Goal: Task Accomplishment & Management: Manage account settings

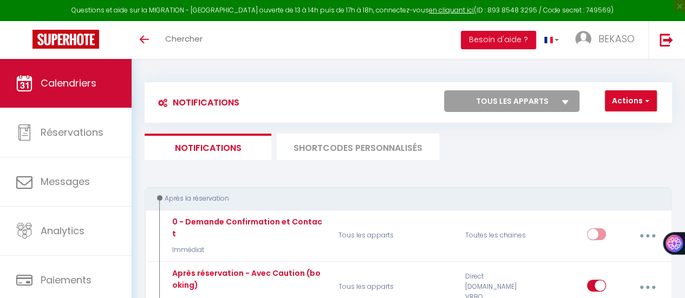
click at [82, 82] on span "Calendriers" at bounding box center [69, 83] width 56 height 14
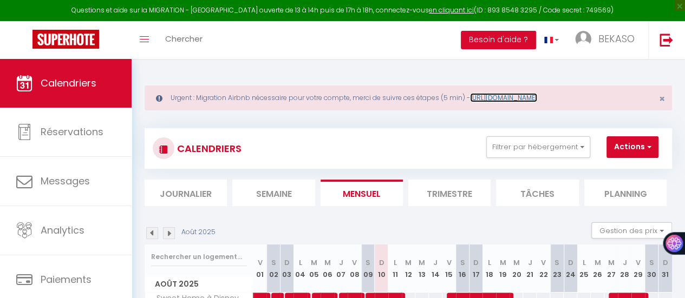
click at [529, 101] on link "[URL][DOMAIN_NAME]" at bounding box center [503, 97] width 67 height 9
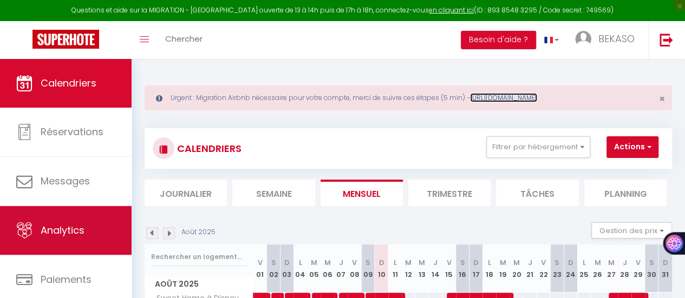
scroll to position [81, 0]
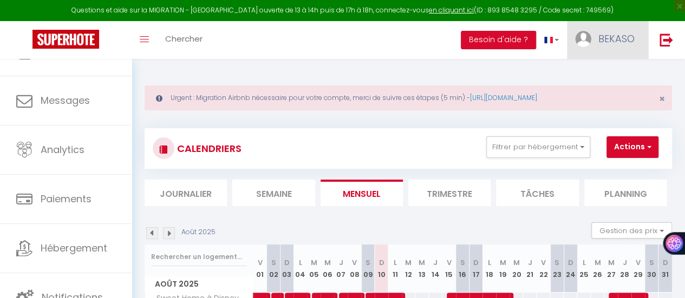
click at [603, 37] on span "BEKASO" at bounding box center [616, 39] width 36 height 14
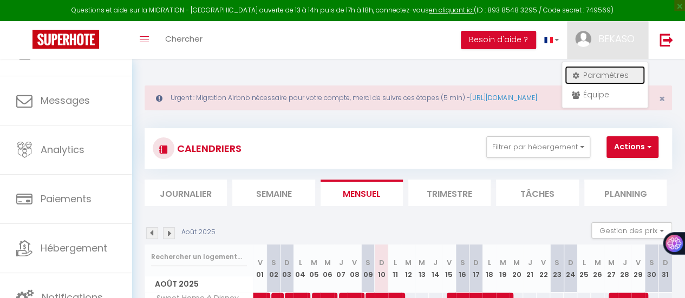
click at [607, 73] on link "Paramètres" at bounding box center [605, 75] width 80 height 18
select select "28"
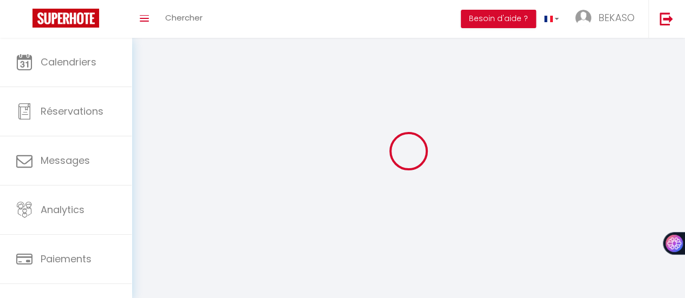
select select "fr"
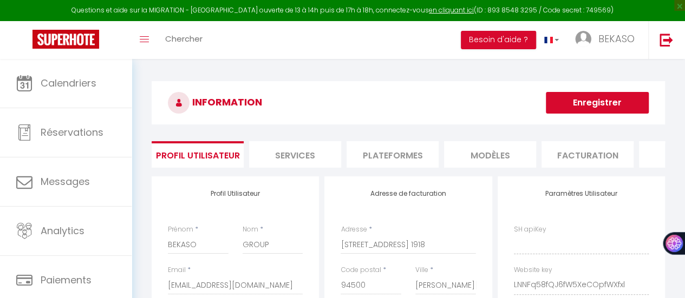
type input "LNNFq58fQJ6fW5XeCOpfWXfxl"
type input "NHVH0GE45c5vnrDkjeUjxfTOx"
type input "[URL][DOMAIN_NAME]"
click at [390, 154] on li "Plateformes" at bounding box center [392, 154] width 92 height 27
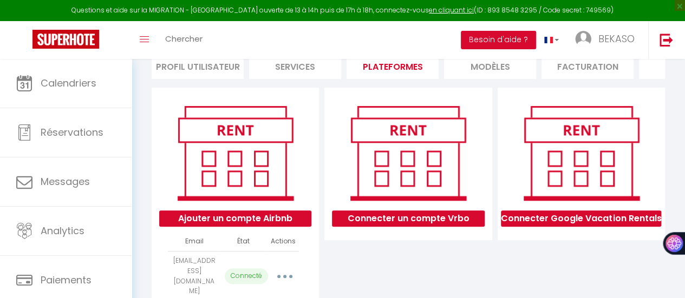
scroll to position [128, 0]
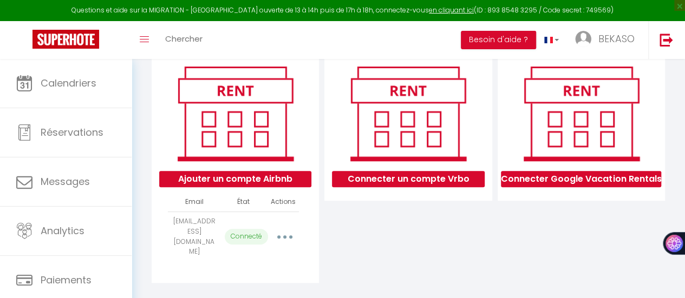
click at [286, 239] on icon "button" at bounding box center [284, 236] width 3 height 3
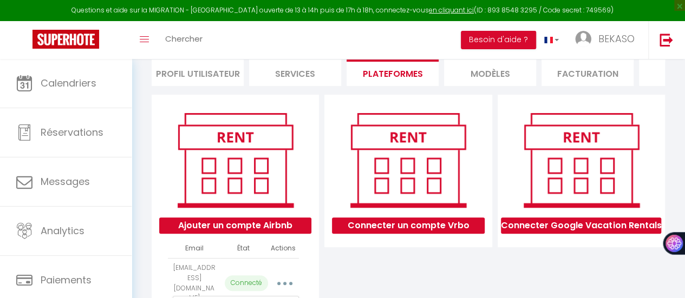
scroll to position [148, 0]
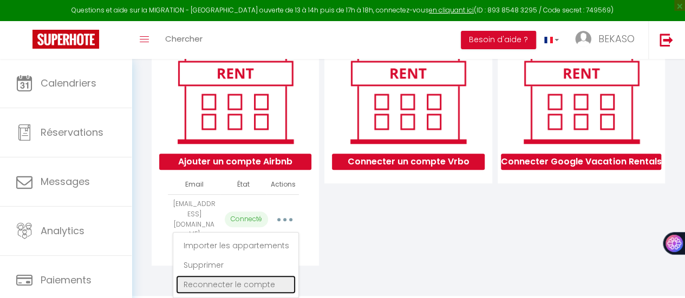
click at [261, 284] on link "Reconnecter le compte" at bounding box center [236, 285] width 120 height 18
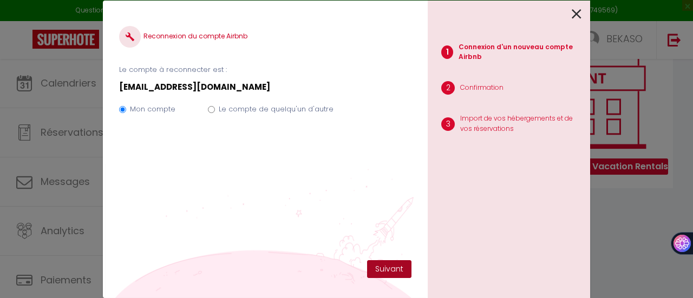
click at [391, 265] on button "Suivant" at bounding box center [389, 269] width 44 height 18
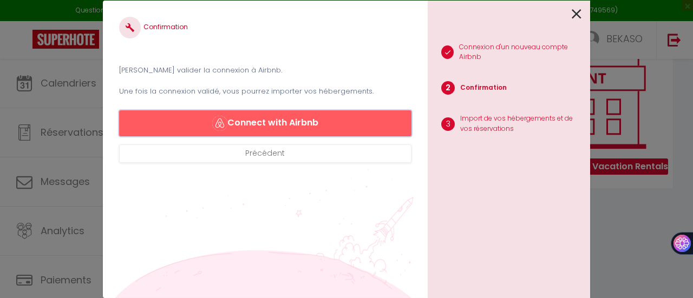
click at [262, 121] on button "Connect with Airbnb" at bounding box center [265, 123] width 292 height 26
click at [251, 149] on button "Précédent" at bounding box center [265, 154] width 292 height 18
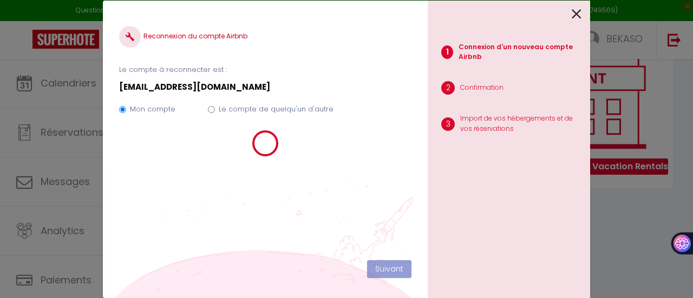
click at [573, 11] on icon at bounding box center [577, 14] width 10 height 16
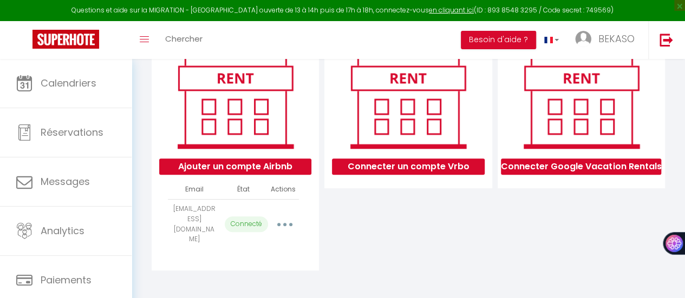
click at [283, 226] on icon "button" at bounding box center [284, 224] width 3 height 3
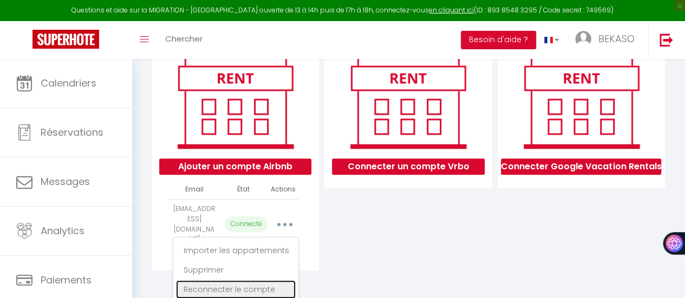
click at [231, 292] on link "Reconnecter le compte" at bounding box center [236, 289] width 120 height 18
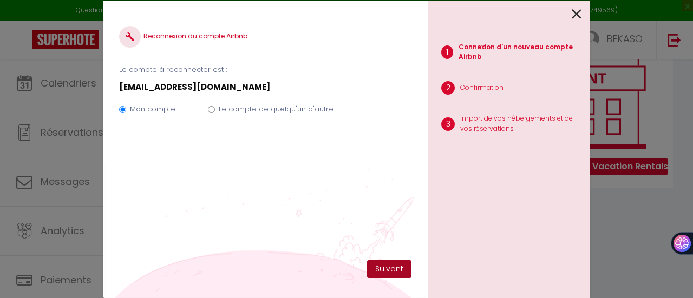
click at [389, 273] on button "Suivant" at bounding box center [389, 269] width 44 height 18
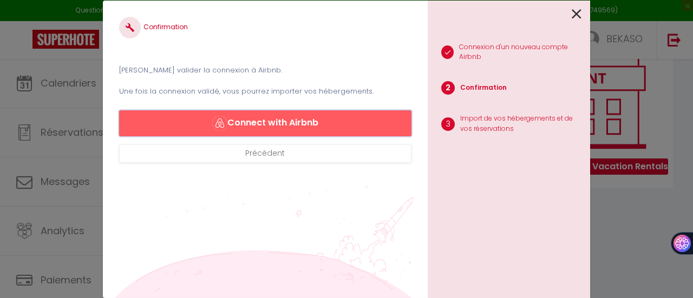
click at [273, 121] on button "Connect with Airbnb" at bounding box center [265, 123] width 292 height 26
click at [265, 117] on button "Connect with Airbnb" at bounding box center [265, 123] width 292 height 26
click at [337, 130] on button "Connect with Airbnb" at bounding box center [265, 123] width 292 height 26
click at [577, 11] on icon at bounding box center [577, 14] width 10 height 16
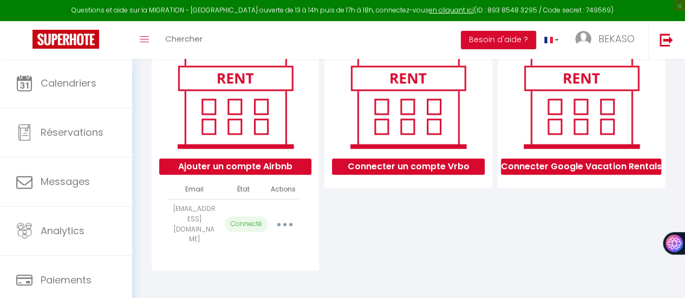
click at [279, 228] on button "button" at bounding box center [284, 224] width 29 height 21
click at [188, 225] on td "[EMAIL_ADDRESS][DOMAIN_NAME]" at bounding box center [194, 224] width 53 height 50
click at [285, 225] on button "button" at bounding box center [284, 224] width 29 height 21
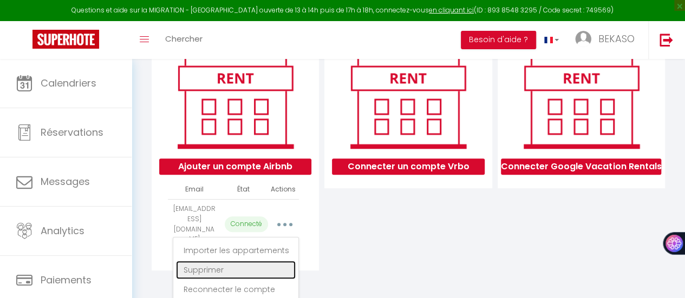
click at [237, 272] on link "Supprimer" at bounding box center [236, 270] width 120 height 18
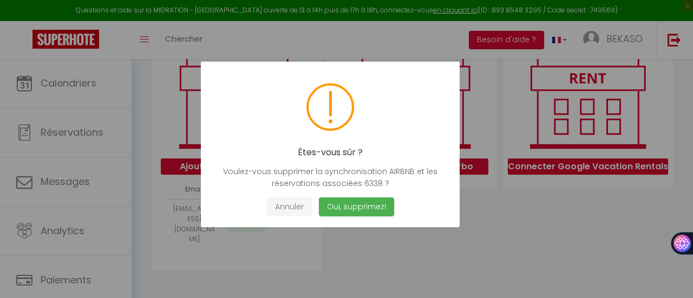
click at [288, 207] on button "Annuler" at bounding box center [289, 207] width 45 height 19
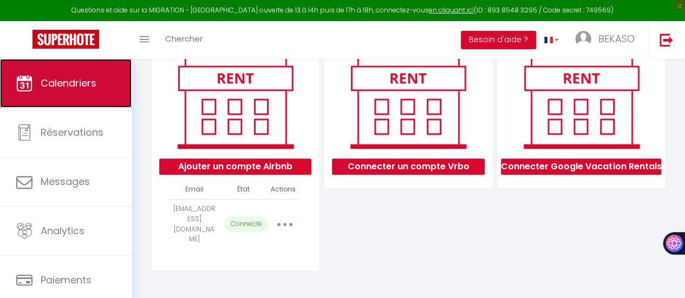
click at [84, 91] on link "Calendriers" at bounding box center [66, 83] width 132 height 49
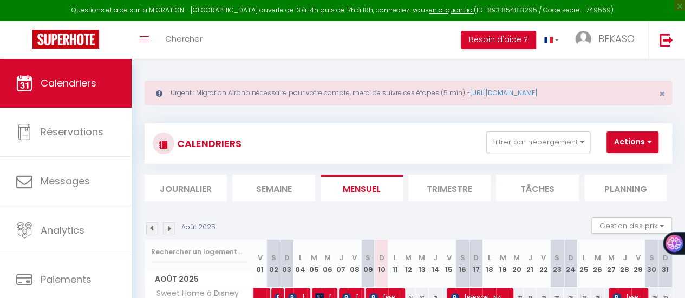
scroll to position [73, 0]
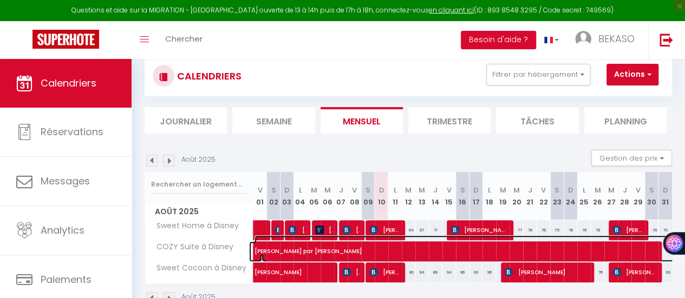
click at [656, 252] on span "[PERSON_NAME] par [PERSON_NAME]" at bounding box center [627, 245] width 747 height 21
select select "OK"
select select "KO"
select select "0"
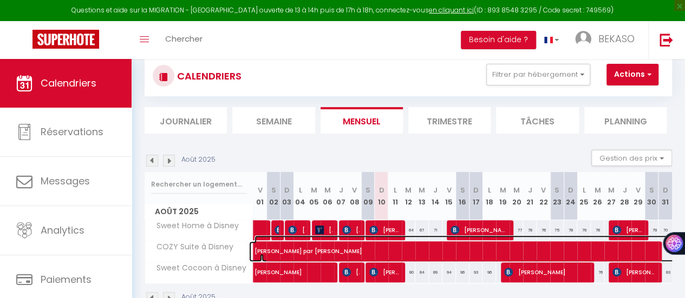
select select "1"
select select
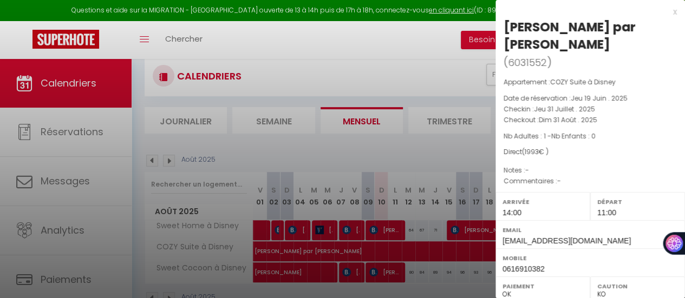
click at [665, 10] on div "x" at bounding box center [585, 11] width 181 height 13
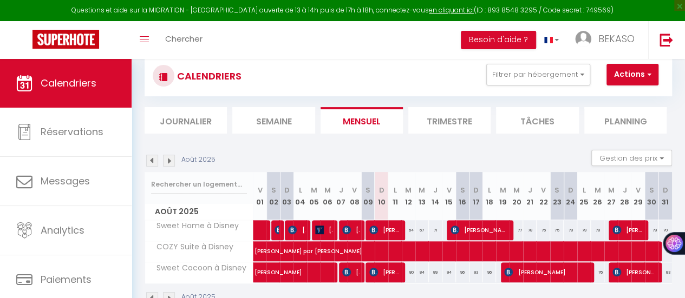
click at [662, 248] on button at bounding box center [672, 243] width 24 height 23
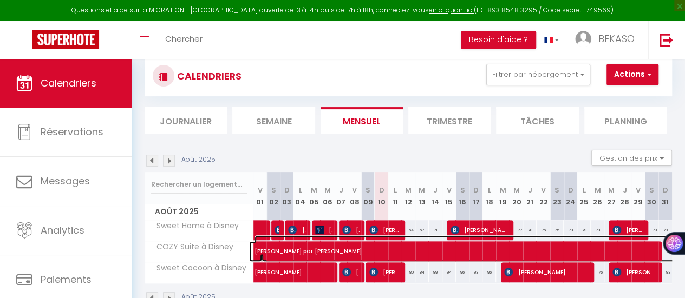
click at [660, 252] on span "[PERSON_NAME] par [PERSON_NAME]" at bounding box center [627, 245] width 747 height 21
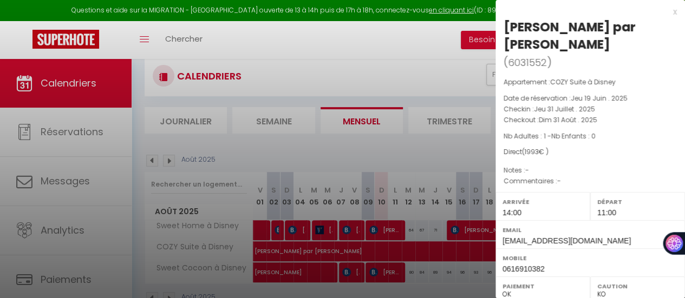
click at [434, 85] on div at bounding box center [342, 149] width 685 height 298
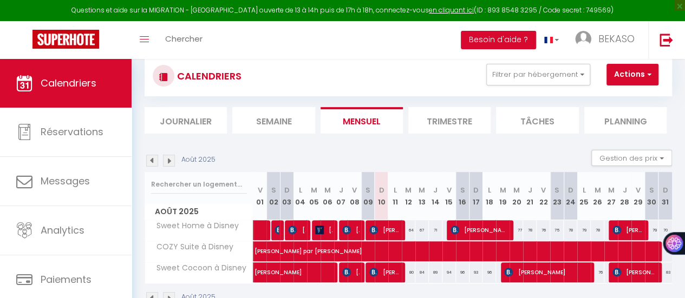
click at [170, 160] on img at bounding box center [169, 161] width 12 height 12
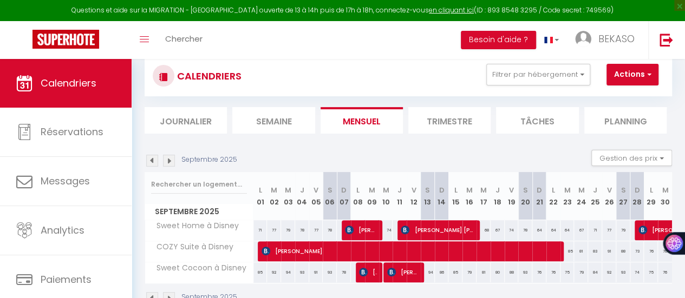
click at [150, 159] on img at bounding box center [152, 161] width 12 height 12
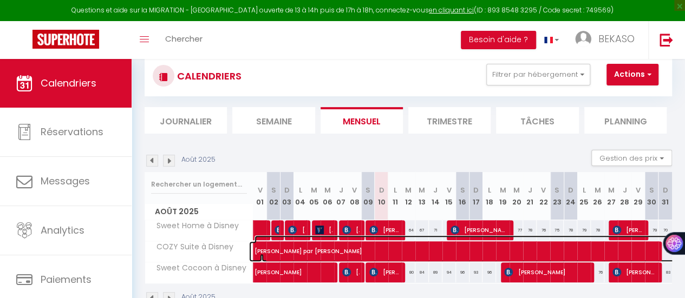
click at [660, 253] on span "[PERSON_NAME] par [PERSON_NAME]" at bounding box center [627, 245] width 747 height 21
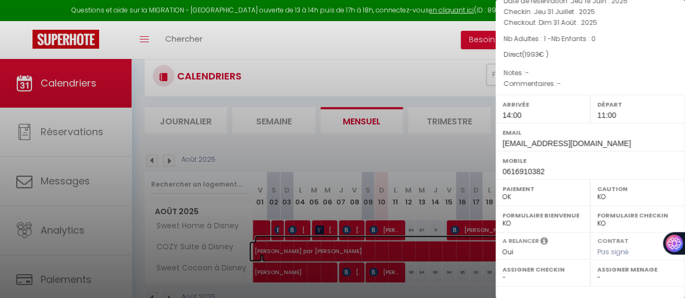
scroll to position [221, 0]
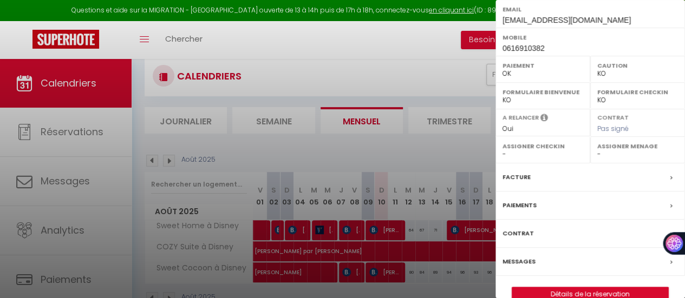
click at [478, 147] on div at bounding box center [342, 149] width 685 height 298
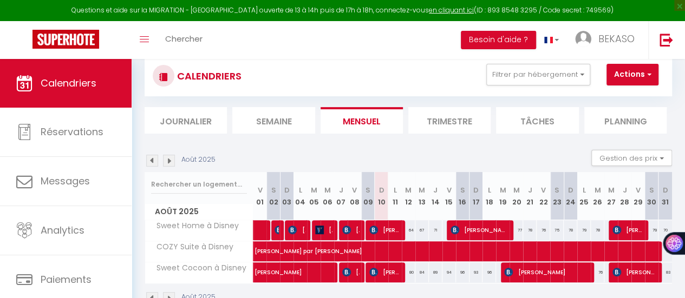
click at [167, 161] on img at bounding box center [169, 161] width 12 height 12
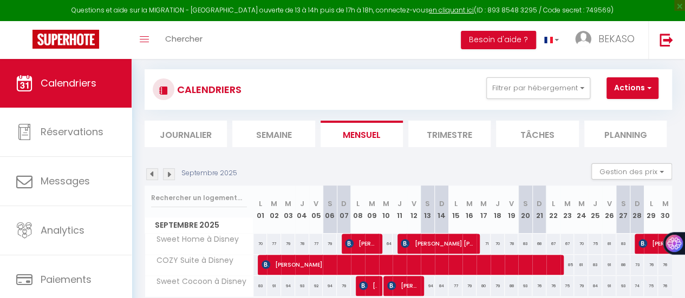
scroll to position [73, 0]
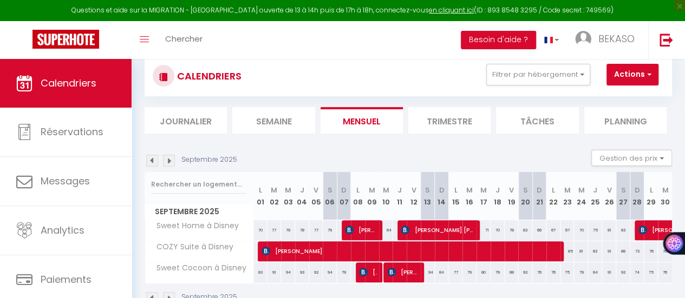
click at [151, 158] on img at bounding box center [152, 161] width 12 height 12
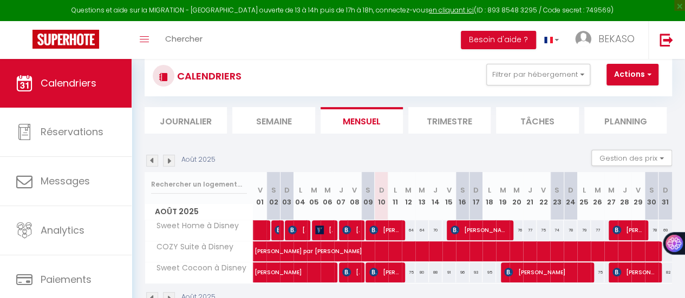
scroll to position [109, 0]
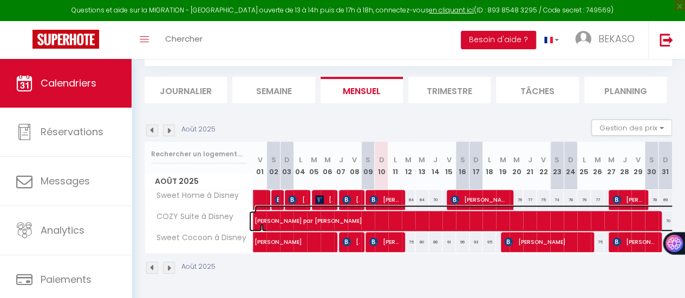
click at [660, 213] on span "[PERSON_NAME] par [PERSON_NAME]" at bounding box center [627, 215] width 747 height 21
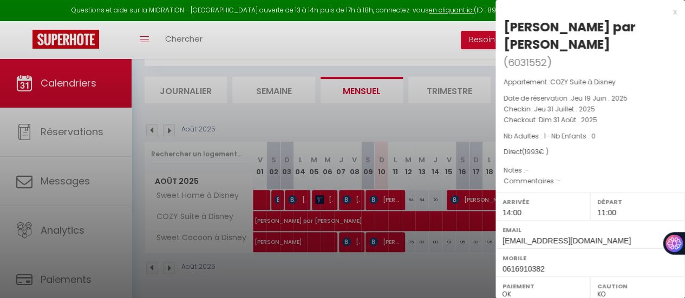
click at [660, 225] on label "Email" at bounding box center [589, 230] width 175 height 11
click at [667, 12] on div "x" at bounding box center [585, 11] width 181 height 13
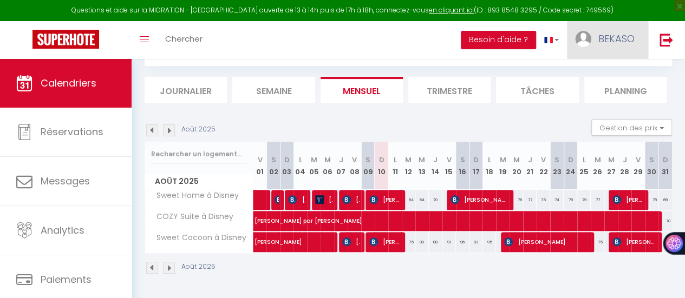
click at [609, 39] on span "BEKASO" at bounding box center [616, 39] width 36 height 14
click at [595, 71] on link "Paramètres" at bounding box center [605, 75] width 80 height 18
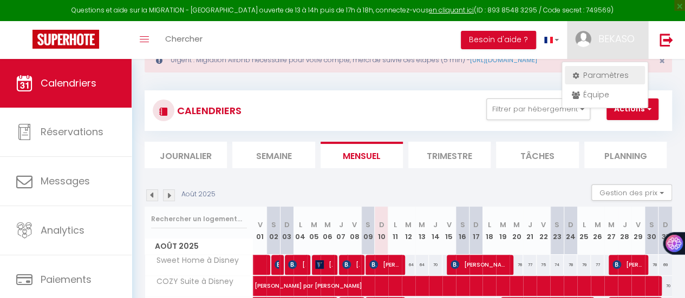
select select "28"
select select "fr"
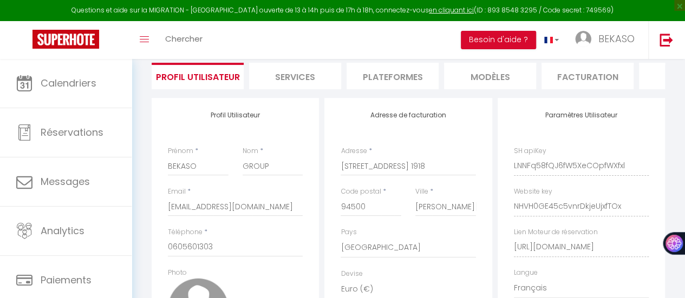
scroll to position [78, 0]
click at [370, 73] on li "Plateformes" at bounding box center [392, 76] width 92 height 27
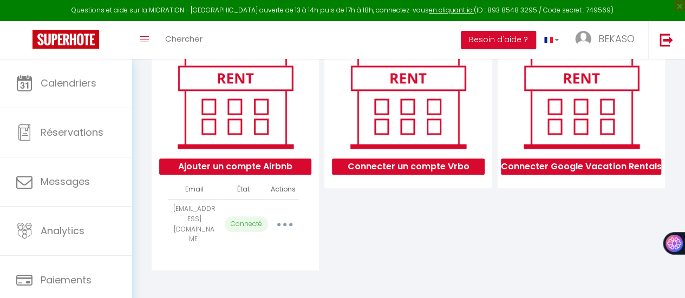
scroll to position [141, 0]
click at [281, 225] on button "button" at bounding box center [284, 224] width 29 height 21
click at [434, 10] on link "en cliquant ici" at bounding box center [451, 9] width 45 height 9
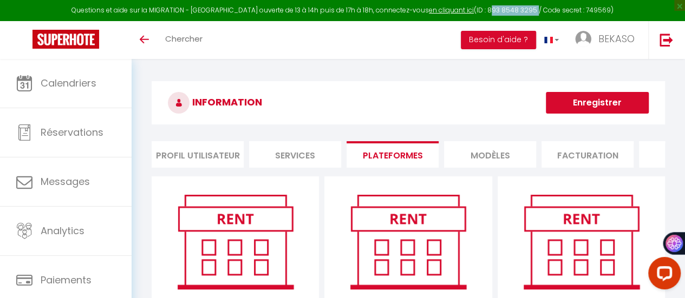
drag, startPoint x: 474, startPoint y: 12, endPoint x: 520, endPoint y: 10, distance: 46.1
click at [520, 10] on div "Questions et aide sur la MIGRATION - Salle Zoom ouverte de 13 à 14h puis de 17h…" at bounding box center [342, 10] width 685 height 21
drag, startPoint x: 572, startPoint y: 12, endPoint x: 594, endPoint y: 9, distance: 22.4
click at [594, 9] on div "Questions et aide sur la MIGRATION - Salle Zoom ouverte de 13 à 14h puis de 17h…" at bounding box center [342, 10] width 685 height 21
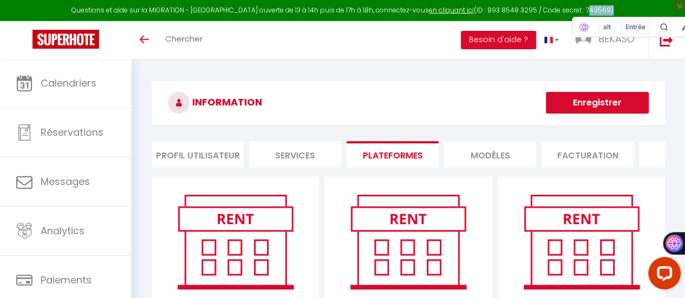
copy div "749569"
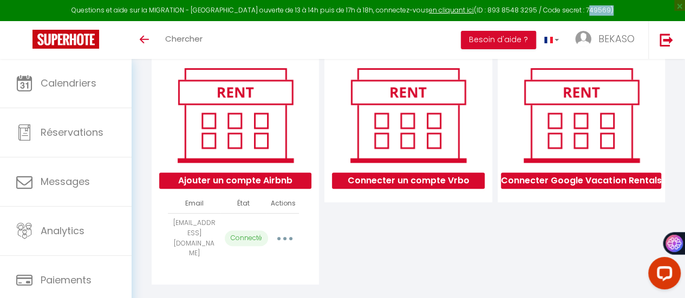
scroll to position [141, 0]
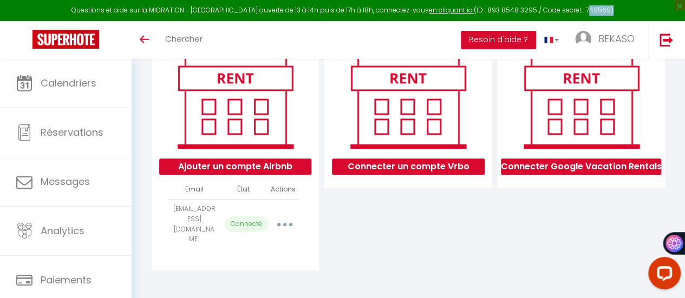
click at [284, 226] on icon "button" at bounding box center [284, 224] width 3 height 3
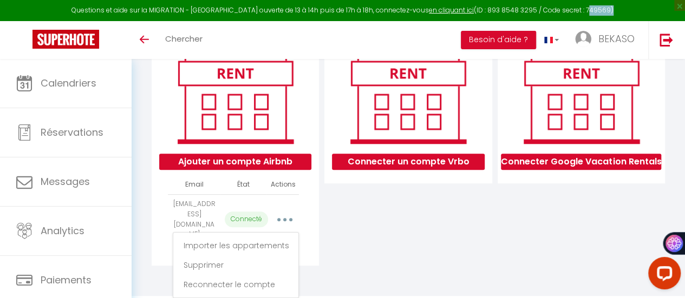
scroll to position [148, 0]
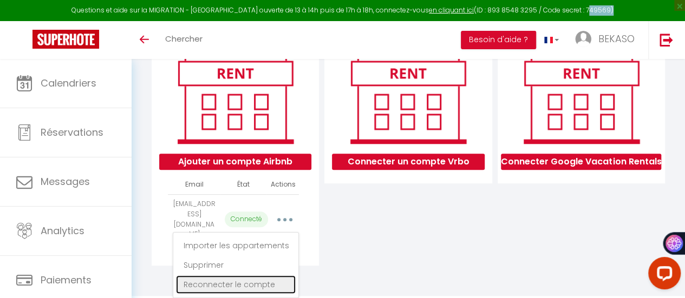
click at [236, 284] on link "Reconnecter le compte" at bounding box center [236, 285] width 120 height 18
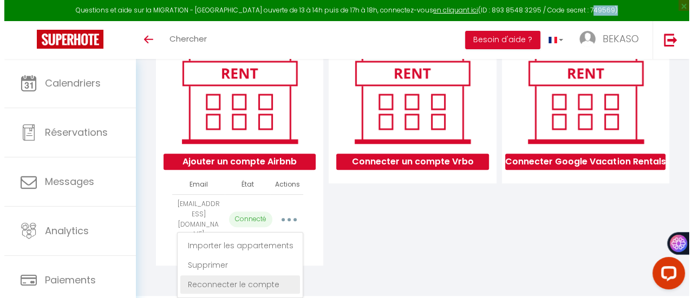
scroll to position [141, 0]
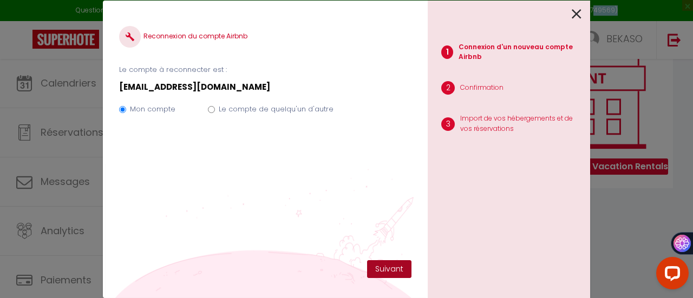
click at [398, 266] on button "Suivant" at bounding box center [389, 269] width 44 height 18
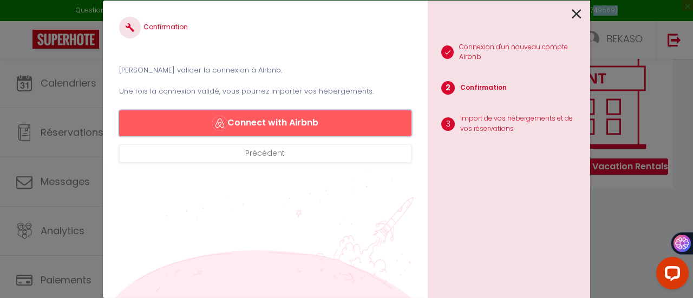
click at [277, 120] on button "Connect with Airbnb" at bounding box center [265, 123] width 292 height 26
click at [256, 124] on button "Connect with Airbnb" at bounding box center [265, 123] width 292 height 26
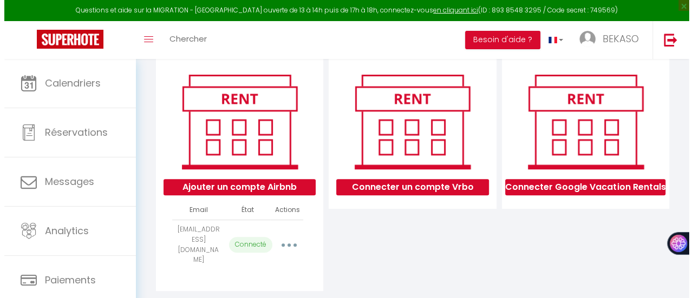
scroll to position [120, 0]
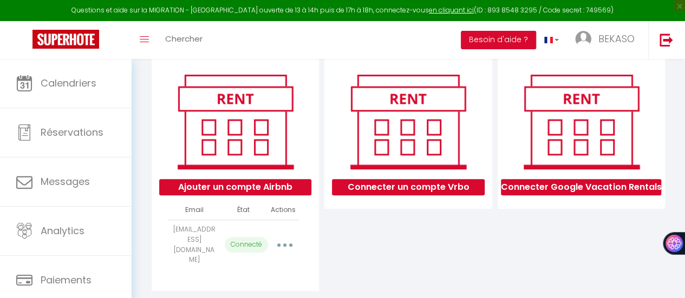
select select "49917"
select select "49683"
select select "49684"
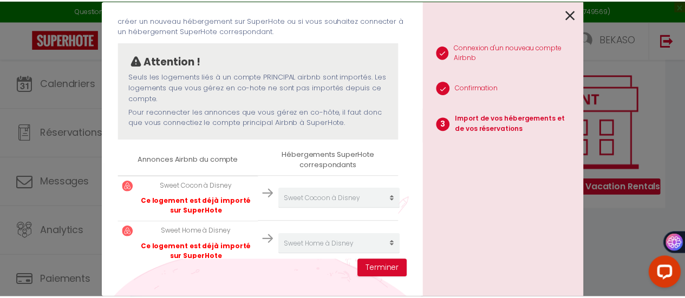
scroll to position [122, 0]
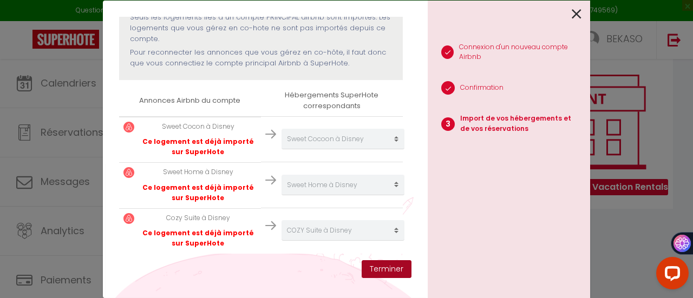
click at [387, 263] on button "Terminer" at bounding box center [387, 269] width 50 height 18
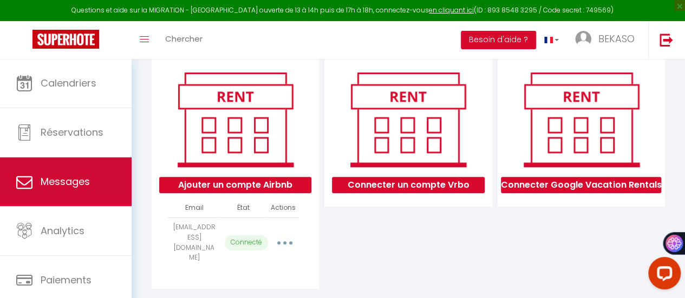
scroll to position [81, 0]
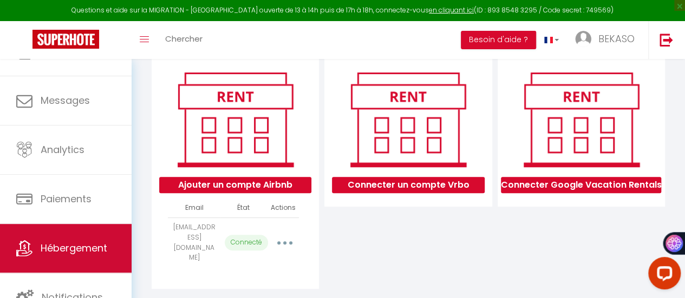
click at [70, 253] on span "Hébergement" at bounding box center [74, 248] width 67 height 14
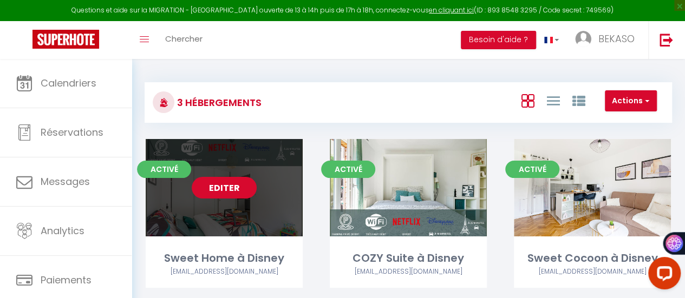
click at [224, 193] on link "Editer" at bounding box center [224, 188] width 65 height 22
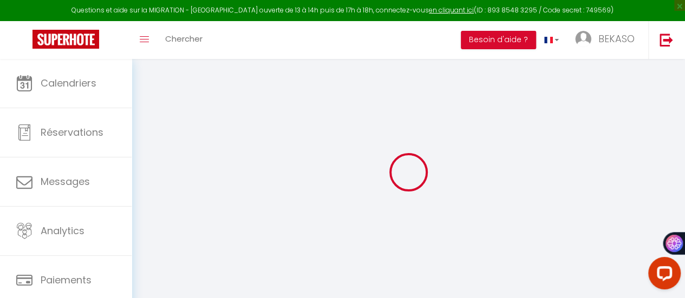
select select
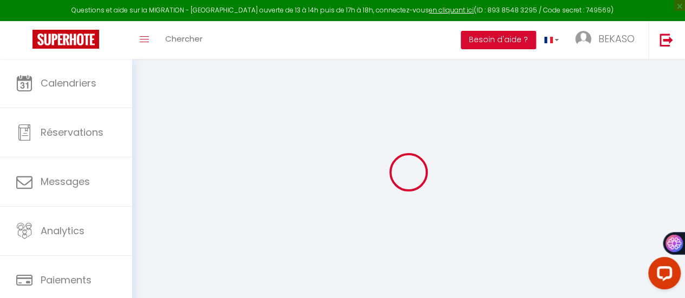
checkbox input "false"
select select
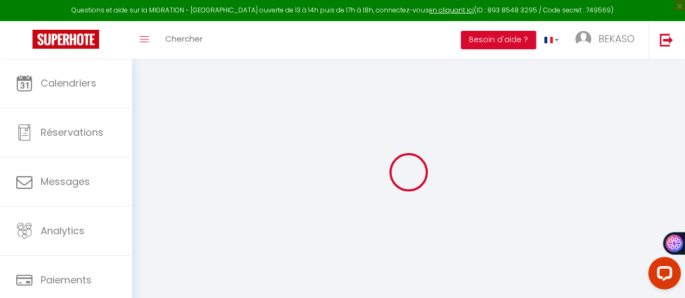
select select
checkbox input "false"
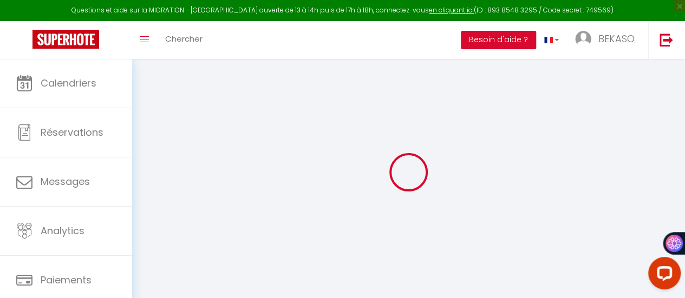
checkbox input "false"
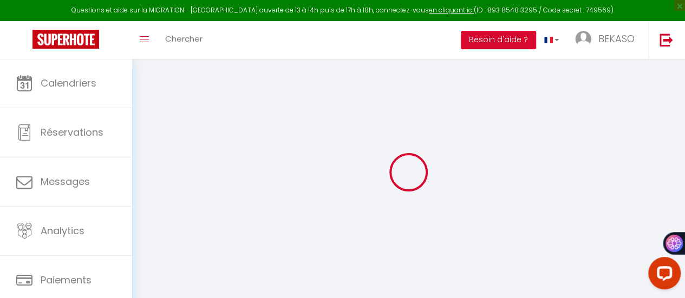
checkbox input "false"
select select "16:00"
select select
select select "11:00"
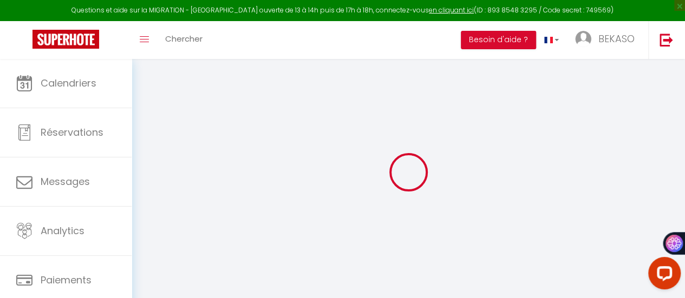
select select "30"
select select "120"
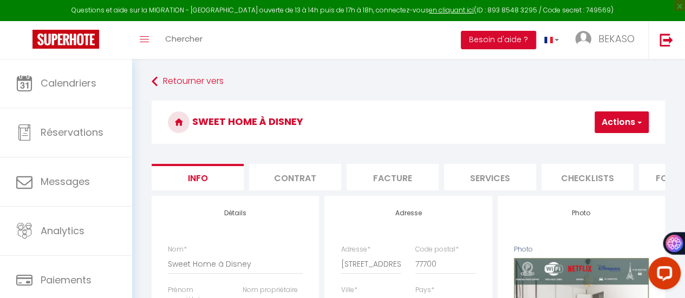
select select
checkbox input "false"
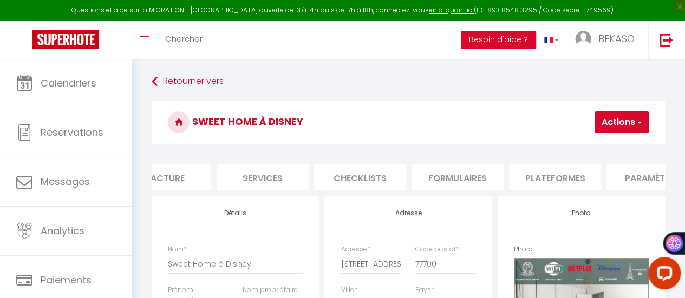
scroll to position [0, 247]
click at [533, 178] on li "Plateformes" at bounding box center [535, 177] width 92 height 27
select select
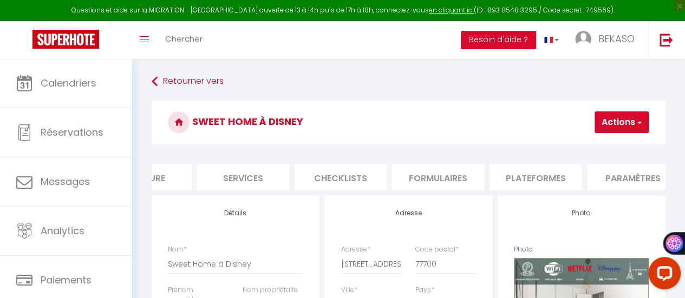
select select
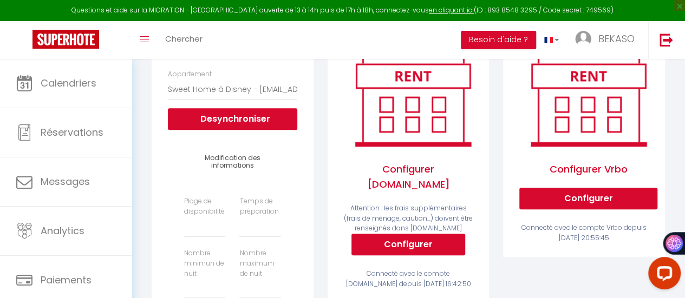
scroll to position [179, 0]
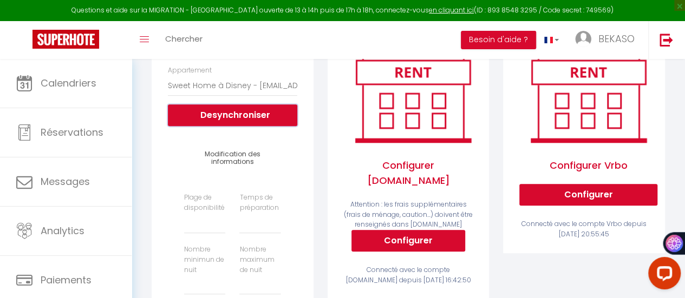
click at [237, 123] on button "Desynchroniser" at bounding box center [232, 115] width 129 height 22
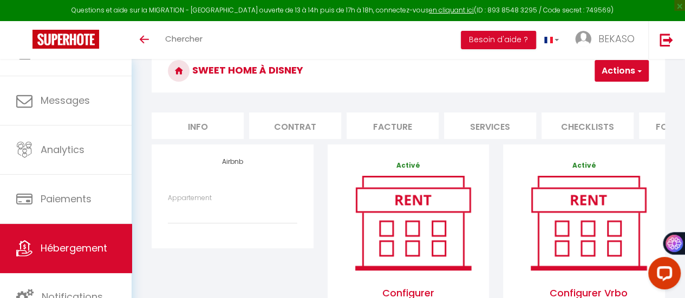
scroll to position [81, 0]
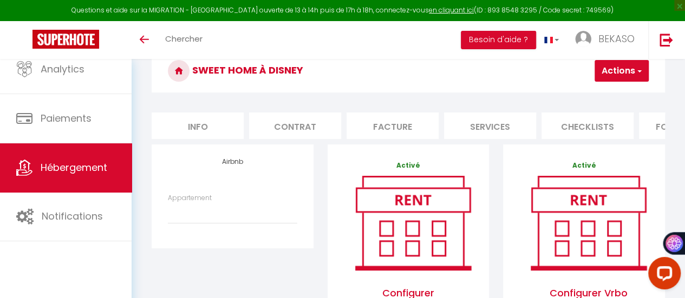
click at [83, 162] on span "Hébergement" at bounding box center [74, 168] width 67 height 14
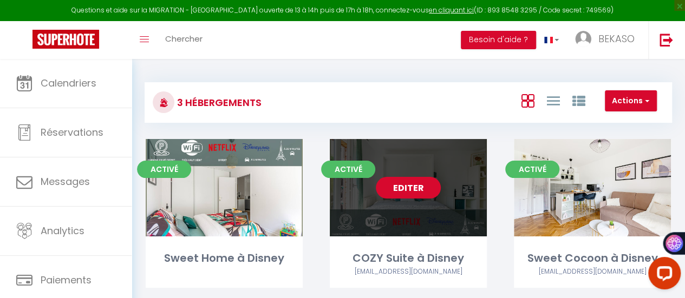
click at [411, 188] on link "Editer" at bounding box center [408, 188] width 65 height 22
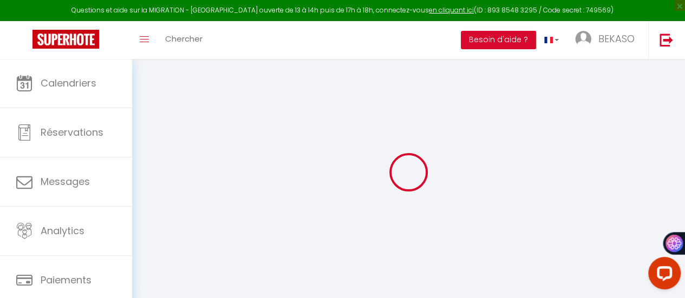
select select "+ 21 %"
select select "16:00"
select select
select select "11:00"
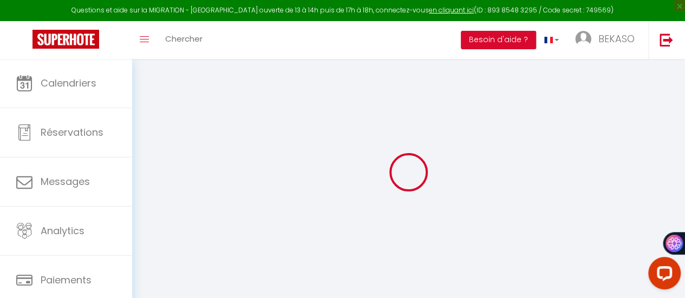
select select "30"
select select "120"
select select
checkbox input "false"
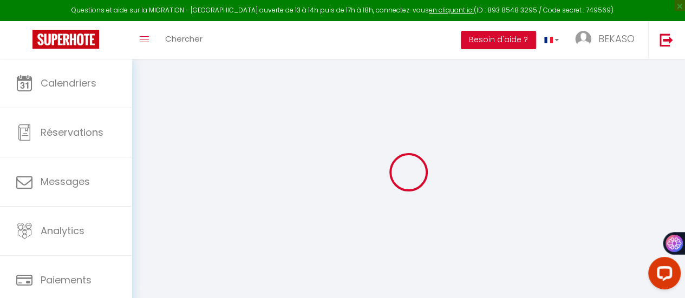
checkbox input "false"
select select "6338-1226715876680167441"
select select
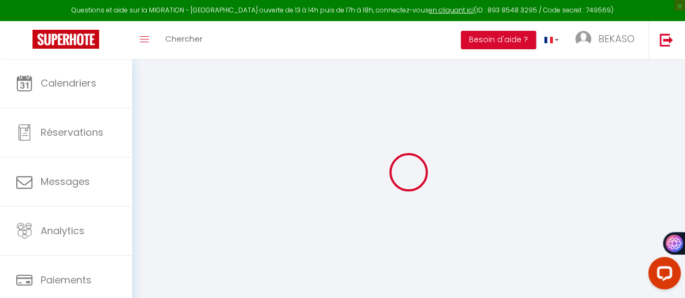
select select
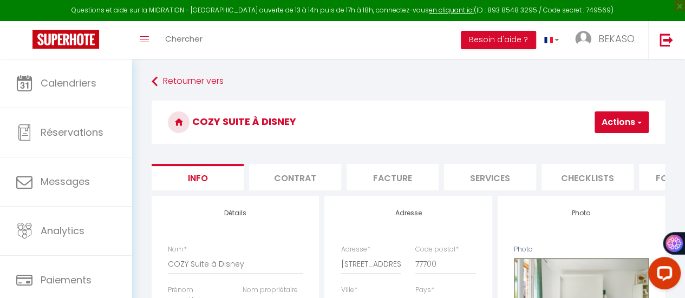
drag, startPoint x: 378, startPoint y: 190, endPoint x: 539, endPoint y: 201, distance: 161.1
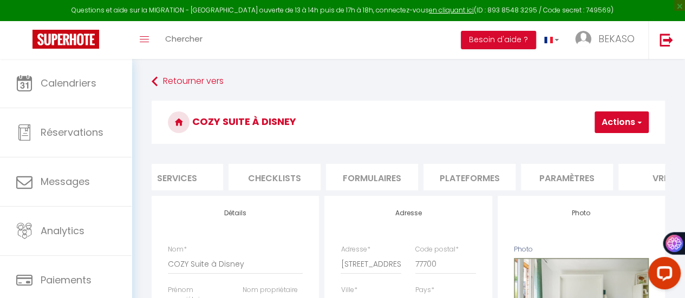
scroll to position [0, 313]
click at [460, 178] on li "Plateformes" at bounding box center [469, 177] width 92 height 27
select select
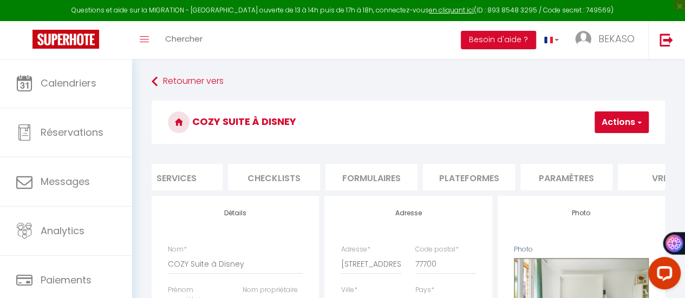
select select
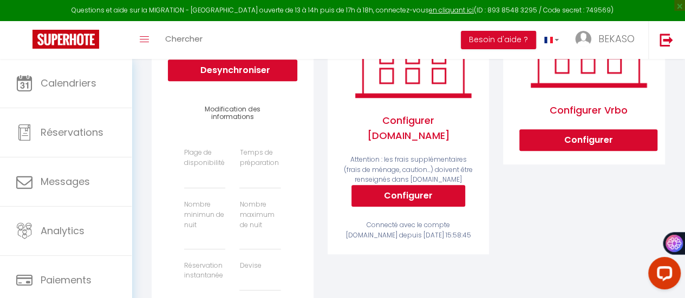
scroll to position [226, 0]
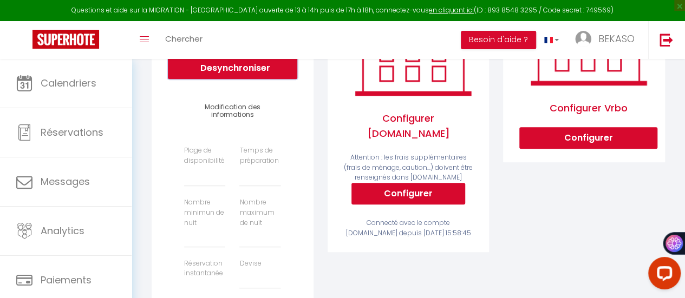
click at [224, 73] on button "Desynchroniser" at bounding box center [232, 68] width 129 height 22
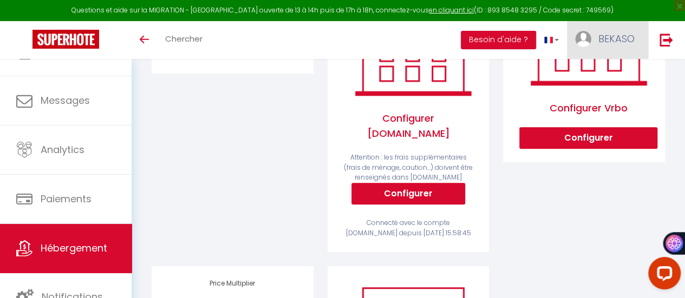
click at [607, 40] on span "BEKASO" at bounding box center [616, 39] width 36 height 14
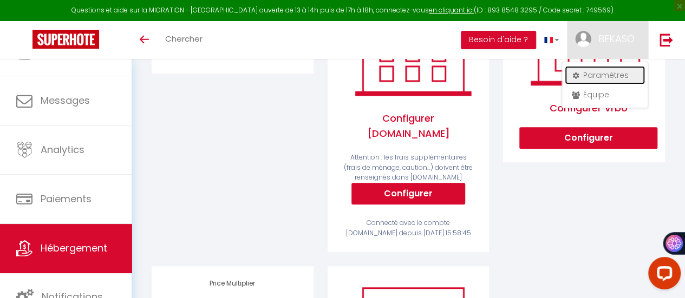
click at [607, 76] on link "Paramètres" at bounding box center [605, 75] width 80 height 18
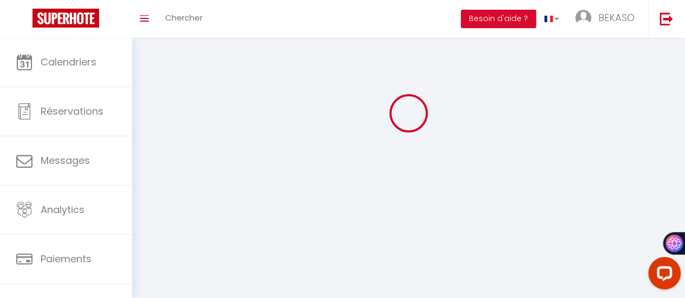
select select "fr"
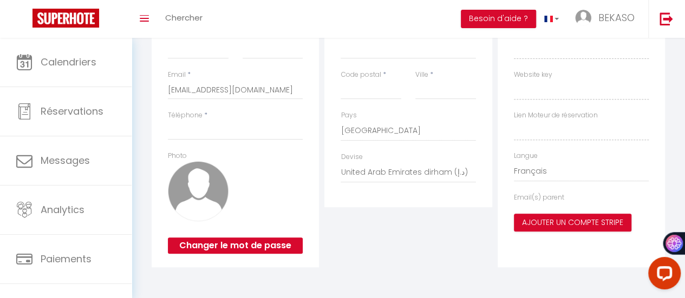
type input "BEKASO"
type input "GROUP"
type input "0605601303"
type input "[STREET_ADDRESS] 1918"
type input "94500"
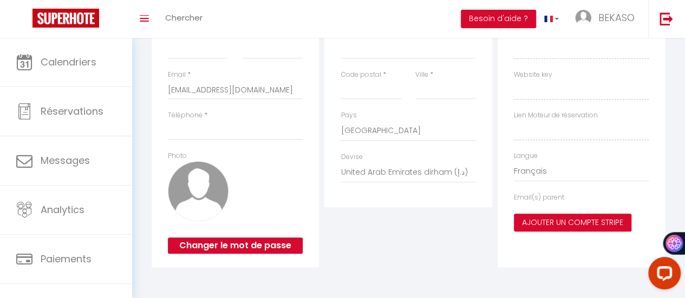
type input "[PERSON_NAME][GEOGRAPHIC_DATA]"
select select "28"
type input "LNNFq58fQJ6fW5XeCOpfWXfxl"
type input "NHVH0GE45c5vnrDkjeUjxfTOx"
type input "[URL][DOMAIN_NAME]"
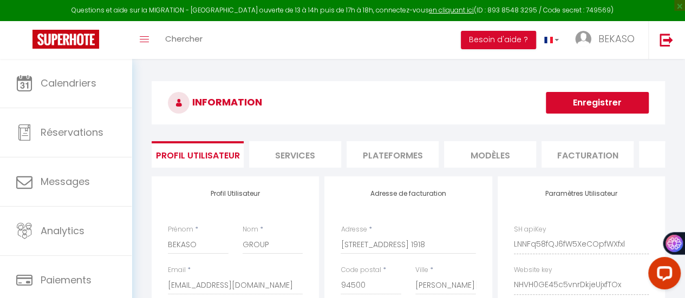
click at [382, 153] on li "Plateformes" at bounding box center [392, 154] width 92 height 27
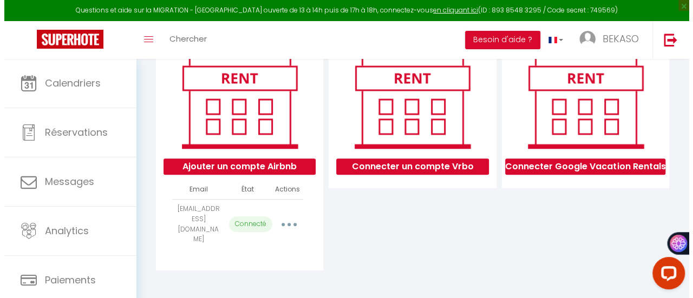
scroll to position [141, 0]
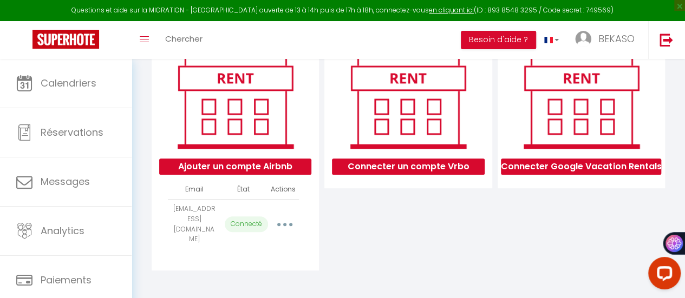
click at [288, 225] on button "button" at bounding box center [284, 224] width 29 height 21
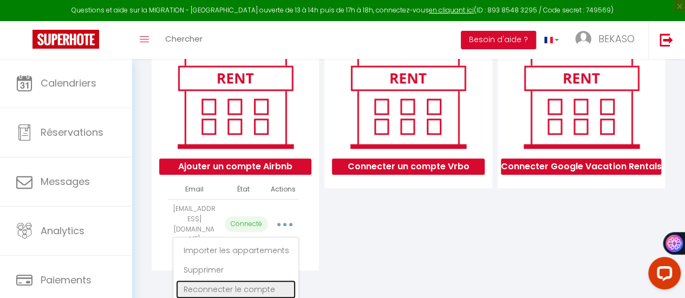
click at [264, 293] on link "Reconnecter le compte" at bounding box center [236, 289] width 120 height 18
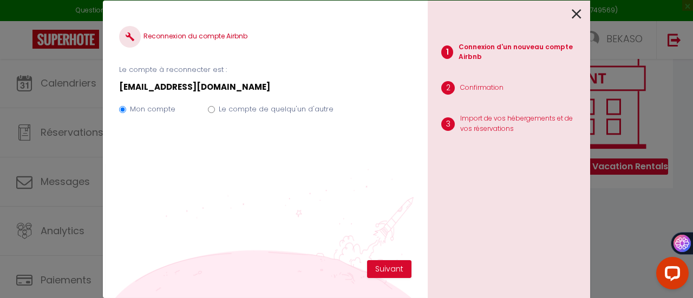
click at [573, 10] on icon at bounding box center [577, 14] width 10 height 16
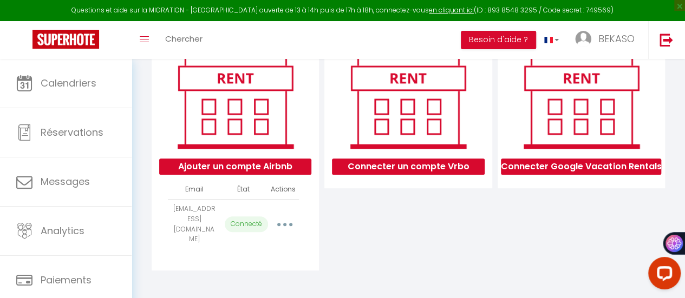
click at [290, 227] on button "button" at bounding box center [284, 224] width 29 height 21
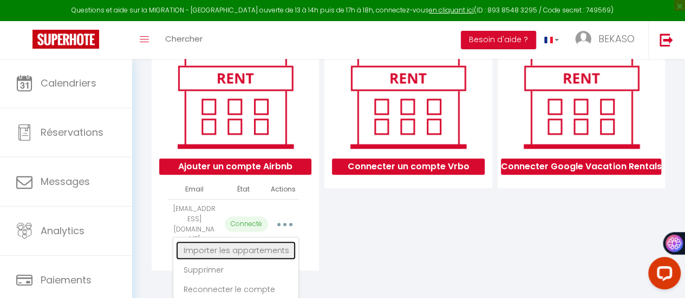
click at [263, 251] on link "Importer les appartements" at bounding box center [236, 250] width 120 height 18
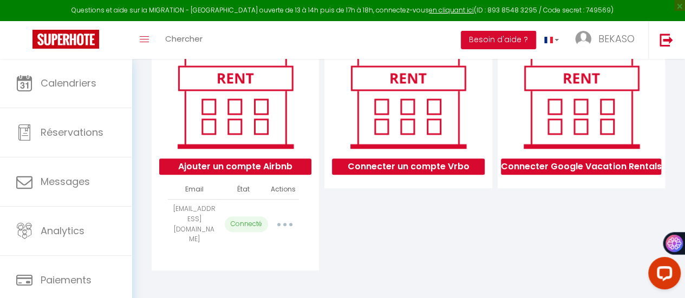
select select "49917"
select select
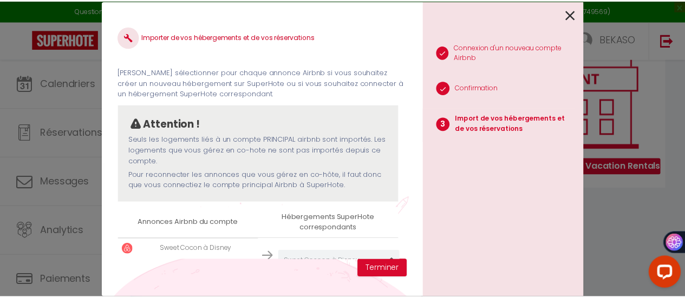
scroll to position [91, 0]
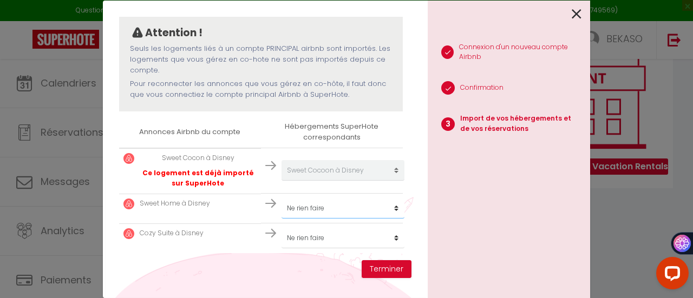
click at [326, 181] on select "Créer un nouveau hébergement Ne rien faire Sweet Home à Disney COZY Suite à Dis…" at bounding box center [342, 170] width 123 height 21
select select "49683"
click at [281, 181] on select "Créer un nouveau hébergement Ne rien faire Sweet Home à Disney COZY Suite à Dis…" at bounding box center [342, 170] width 123 height 21
click at [323, 181] on select "Créer un nouveau hébergement Ne rien faire Sweet Home à Disney COZY Suite à Dis…" at bounding box center [342, 170] width 123 height 21
select select "49684"
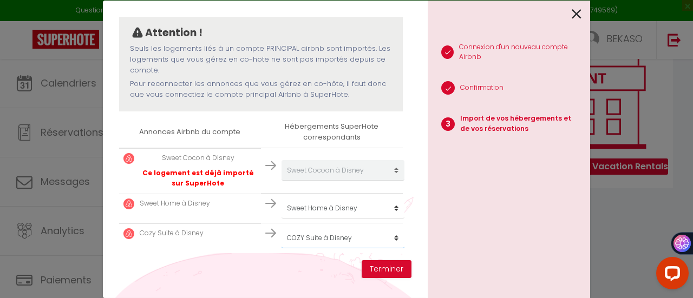
click at [281, 181] on select "Créer un nouveau hébergement Ne rien faire Sweet Home à Disney COZY Suite à Dis…" at bounding box center [342, 170] width 123 height 21
click at [387, 266] on button "Terminer" at bounding box center [387, 269] width 50 height 18
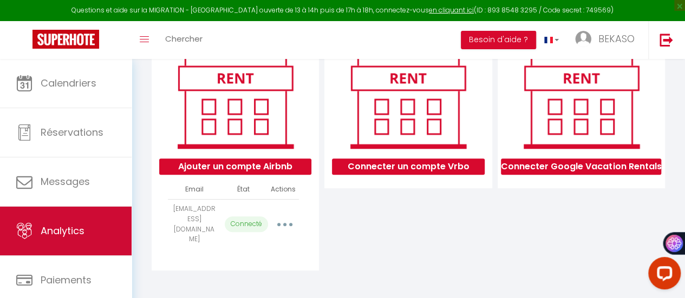
scroll to position [81, 0]
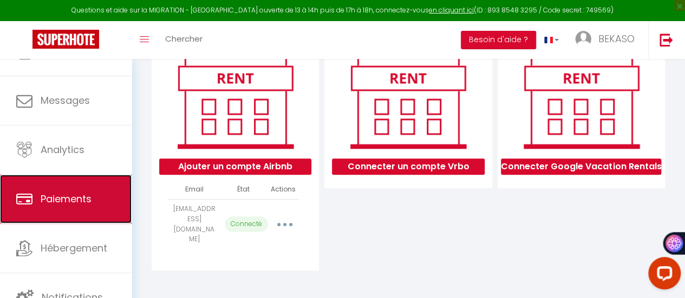
click at [80, 197] on span "Paiements" at bounding box center [66, 199] width 51 height 14
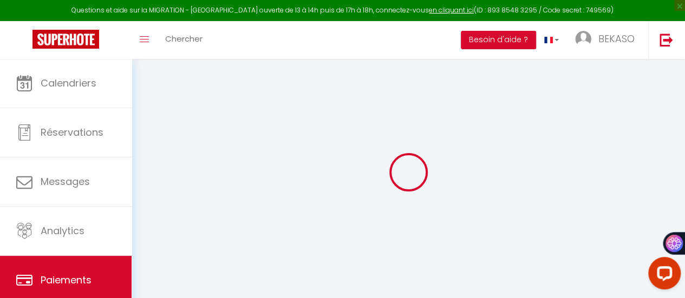
select select "2"
select select "0"
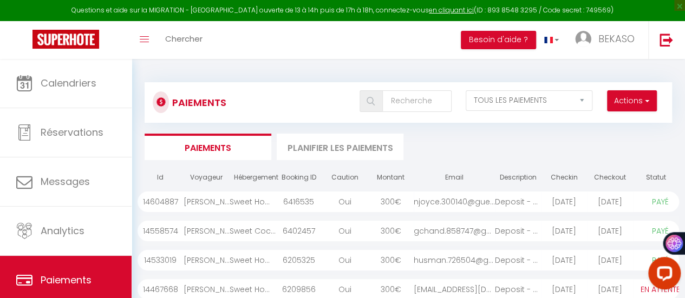
scroll to position [81, 0]
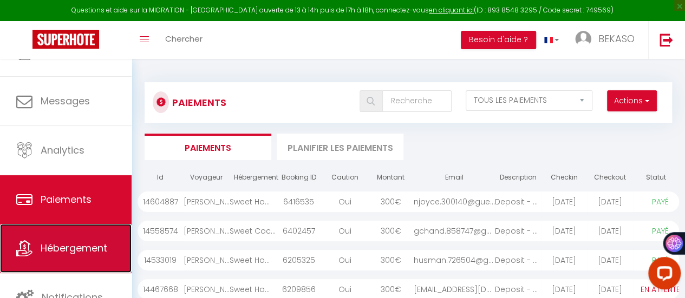
click at [71, 246] on span "Hébergement" at bounding box center [74, 248] width 67 height 14
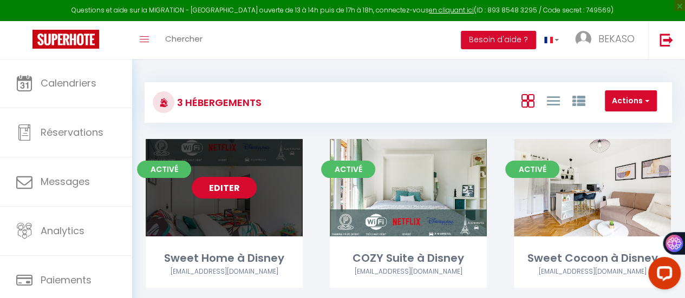
click at [231, 188] on link "Editer" at bounding box center [224, 188] width 65 height 22
select select "3"
select select "2"
select select "1"
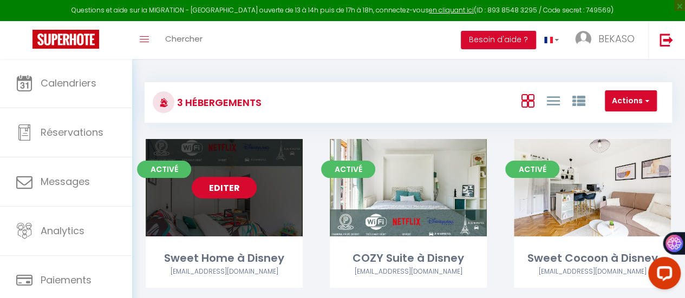
select select
select select "28"
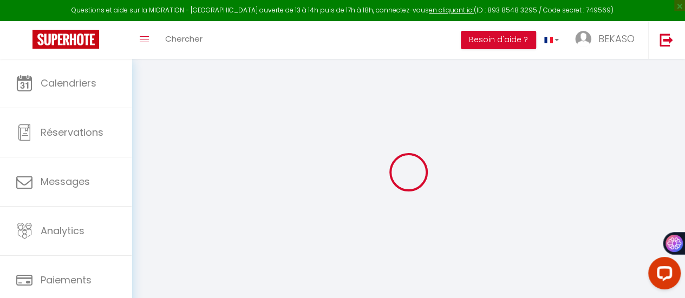
select select
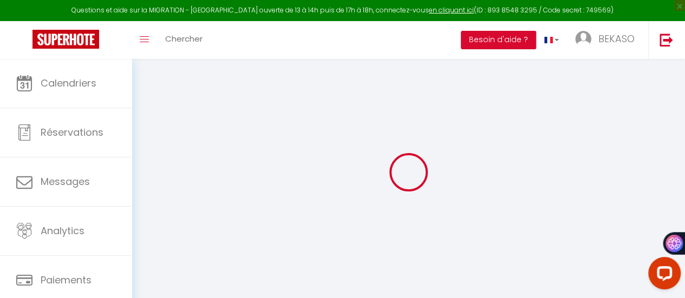
select select
checkbox input "false"
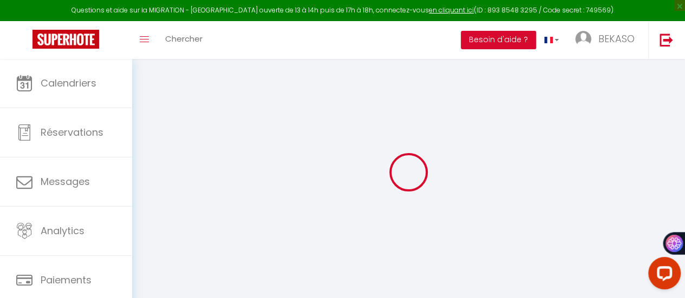
select select
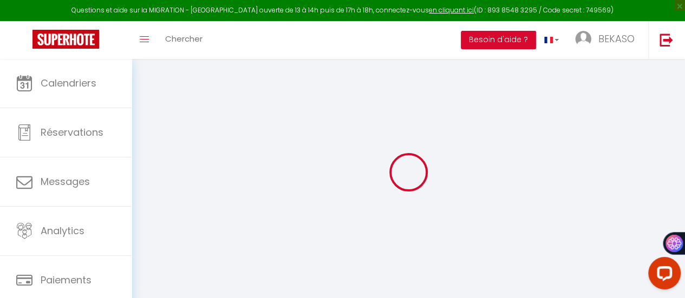
select select
checkbox input "false"
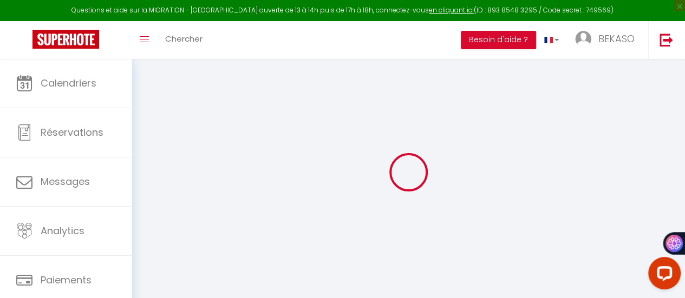
checkbox input "false"
select select
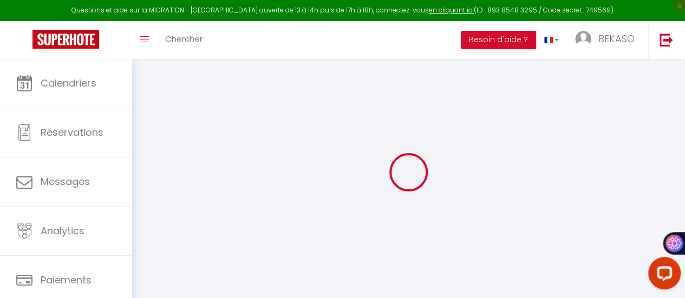
select select
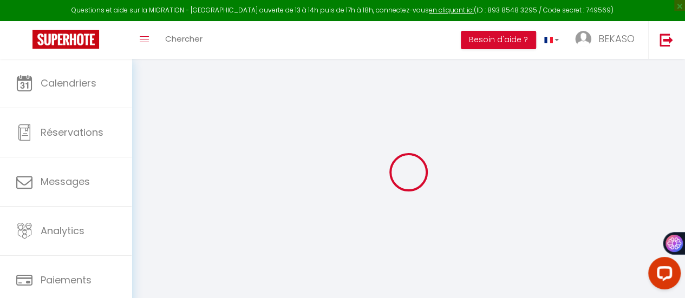
checkbox input "false"
select select
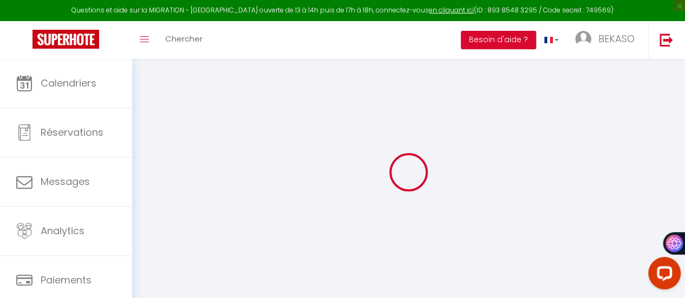
select select
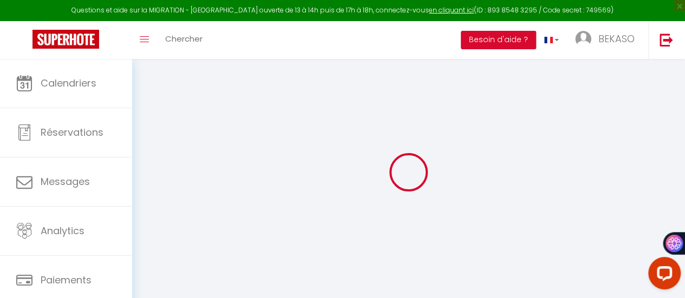
select select
checkbox input "false"
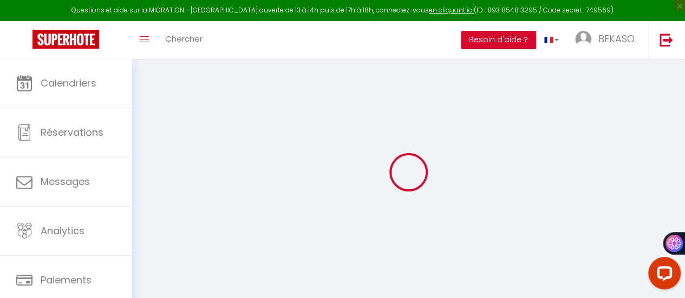
checkbox input "false"
select select
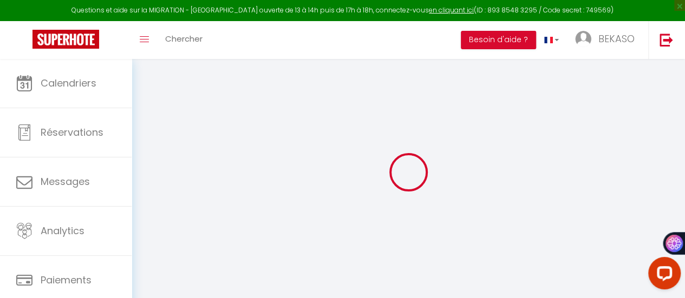
select select
checkbox input "false"
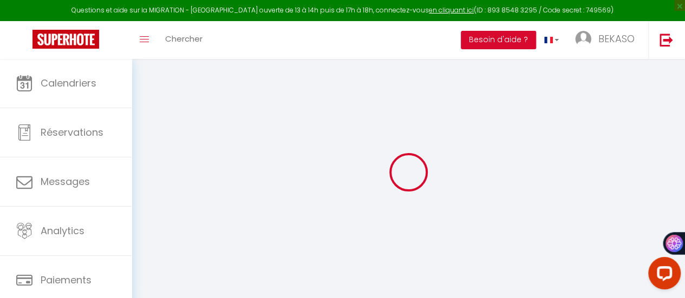
checkbox input "false"
select select
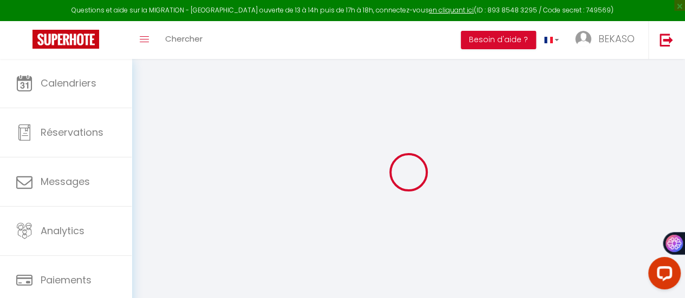
type input "Sweet Home à Disney"
type input "BEKASO"
type input "BEKASO GROUP"
type input "[STREET_ADDRESS] 1918"
type input "94500"
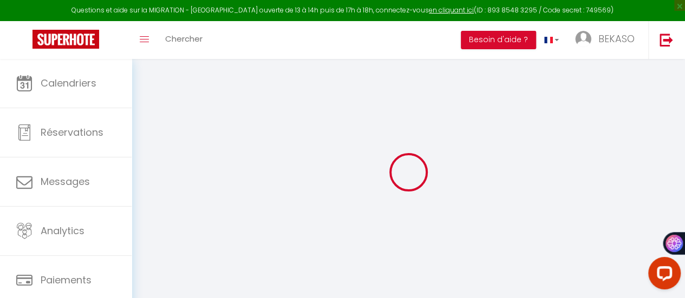
type input "[PERSON_NAME][GEOGRAPHIC_DATA]"
type input "90"
type input "15"
type input "50"
type input "2.00"
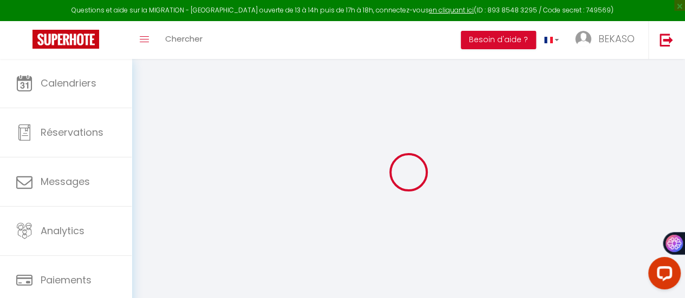
type input "300"
type input "10"
select select
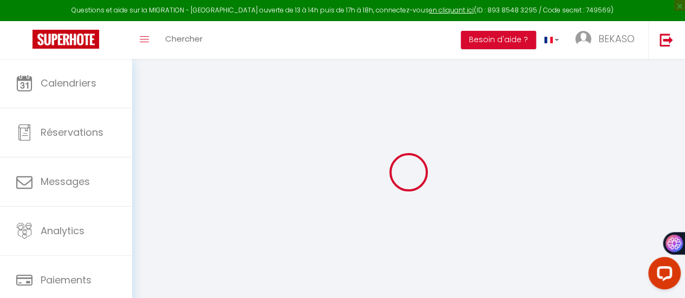
select select
type input "[STREET_ADDRESS]"
type input "77700"
type input "Magny-le-Hongre"
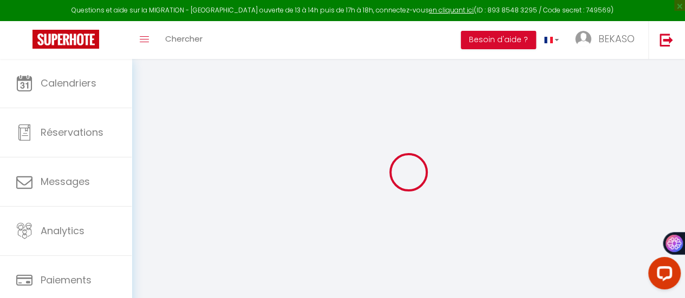
type input "[EMAIL_ADDRESS][DOMAIN_NAME]"
select select "10380"
checkbox input "false"
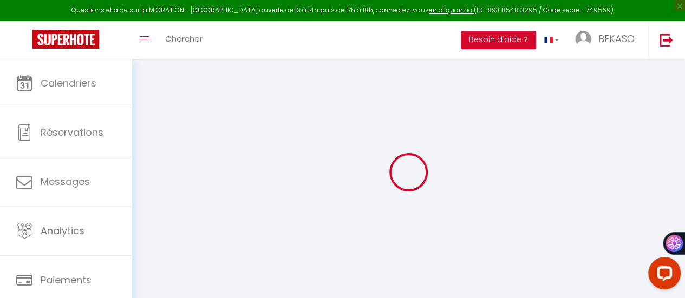
checkbox input "false"
type input "0"
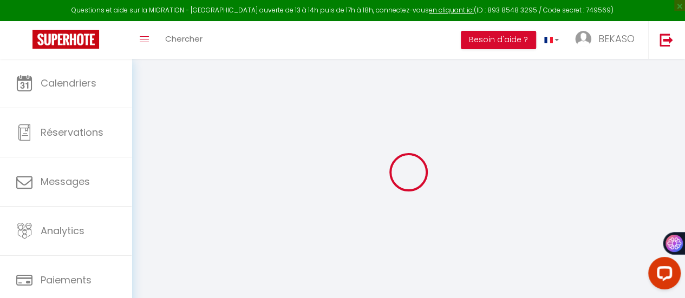
select select
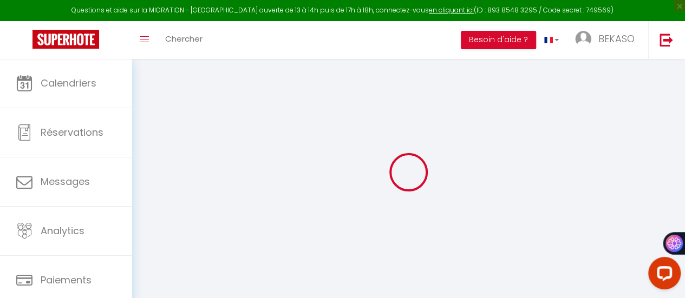
checkbox input "false"
select select
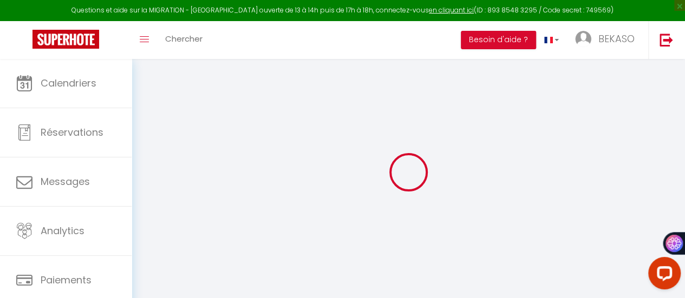
select select
checkbox input "false"
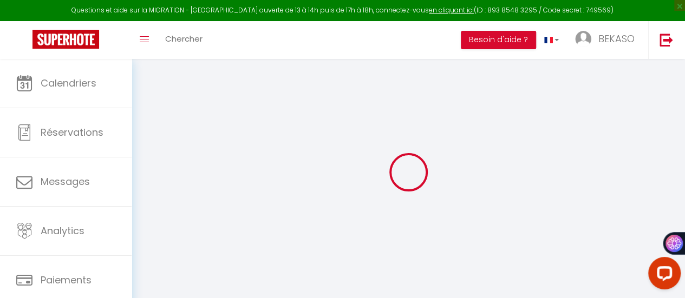
checkbox input "false"
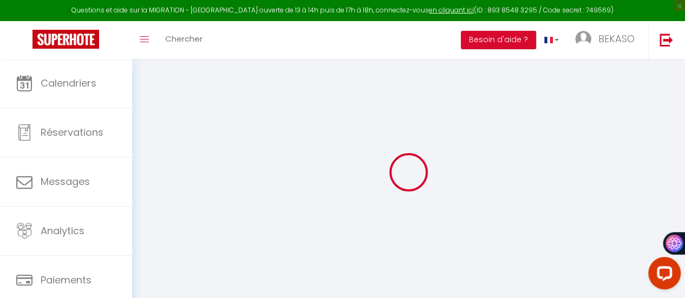
checkbox input "false"
select select "16:00"
select select
select select "11:00"
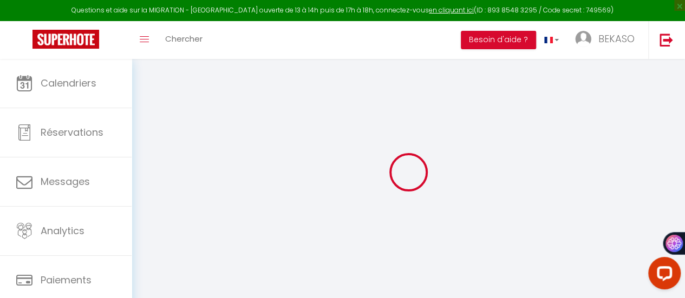
select select "30"
select select "120"
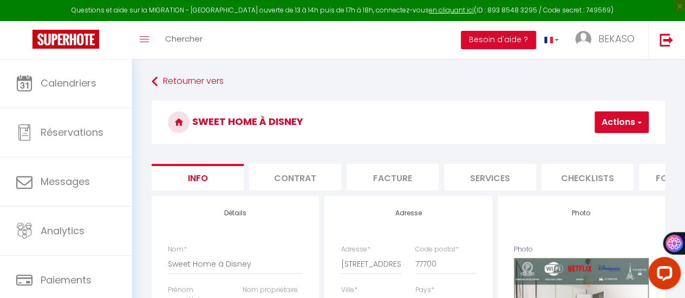
select select
checkbox input "false"
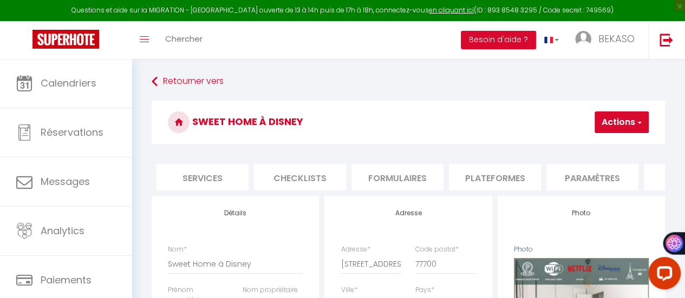
scroll to position [0, 290]
click at [481, 174] on li "Plateformes" at bounding box center [492, 177] width 92 height 27
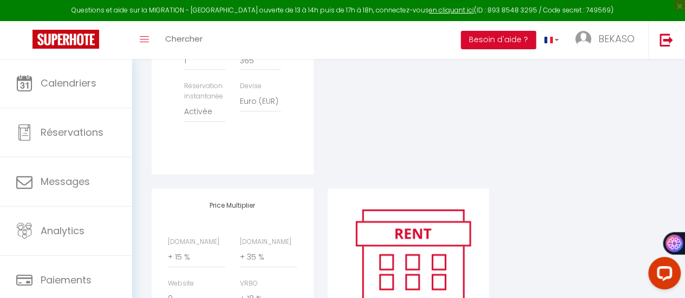
scroll to position [436, 0]
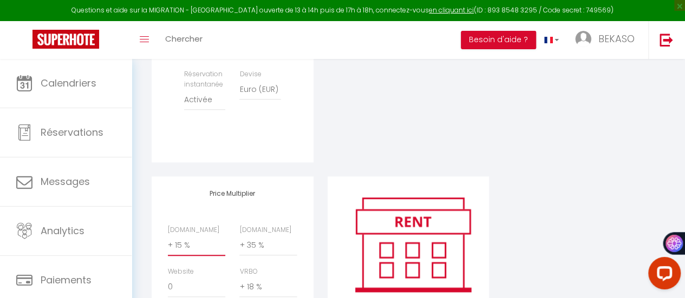
click at [179, 254] on select "0 + 1 % + 2 % + 3 % + 4 % + 5 % + 6 % + 7 % + 8 % + 9 %" at bounding box center [196, 245] width 57 height 21
click at [186, 252] on select "0 + 1 % + 2 % + 3 % + 4 % + 5 % + 6 % + 7 % + 8 % + 9 %" at bounding box center [196, 245] width 57 height 21
select select "+ 22 %"
click at [168, 243] on select "0 + 1 % + 2 % + 3 % + 4 % + 5 % + 6 % + 7 % + 8 % + 9 %" at bounding box center [196, 245] width 57 height 21
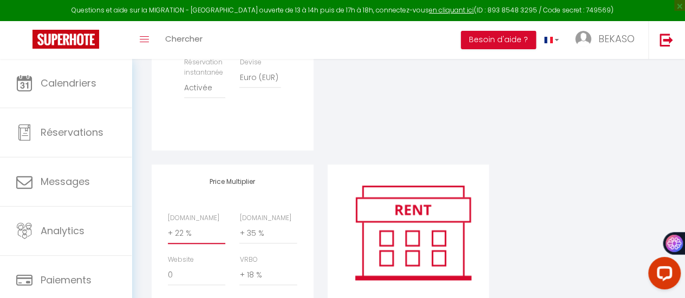
scroll to position [448, 0]
click at [182, 241] on select "0 + 1 % + 2 % + 3 % + 4 % + 5 % + 6 % + 7 % + 8 % + 9 %" at bounding box center [196, 233] width 57 height 21
click at [168, 231] on select "0 + 1 % + 2 % + 3 % + 4 % + 5 % + 6 % + 7 % + 8 % + 9 %" at bounding box center [196, 233] width 57 height 21
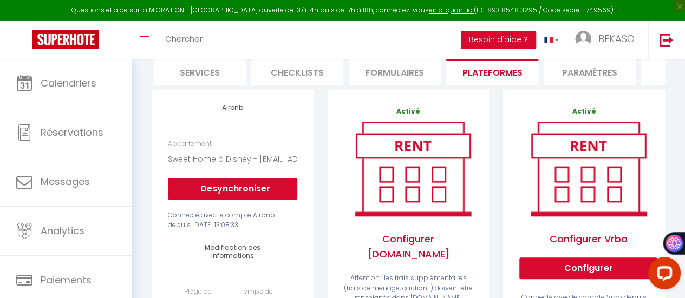
scroll to position [99, 0]
